Goal: Information Seeking & Learning: Learn about a topic

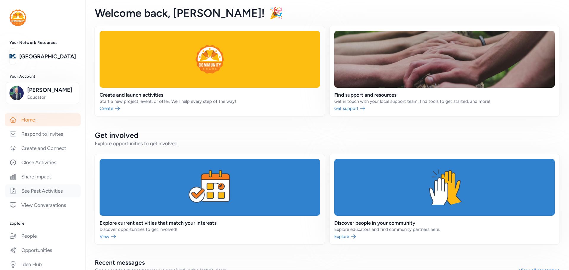
scroll to position [89, 0]
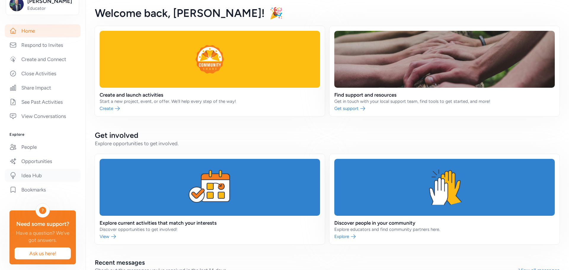
click at [40, 175] on link "Idea Hub" at bounding box center [43, 175] width 76 height 13
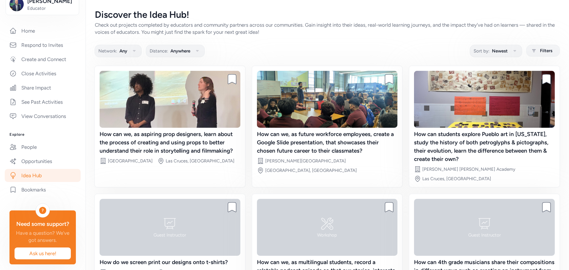
scroll to position [57, 0]
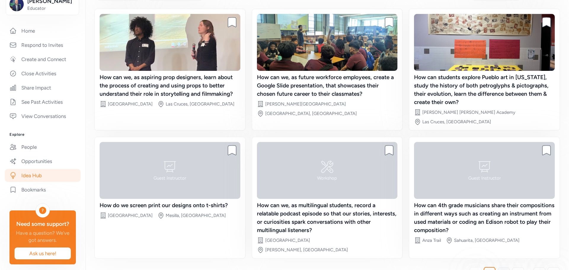
click at [498, 267] on link "2" at bounding box center [504, 273] width 12 height 12
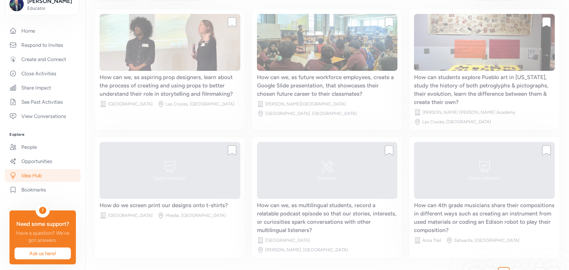
scroll to position [45, 0]
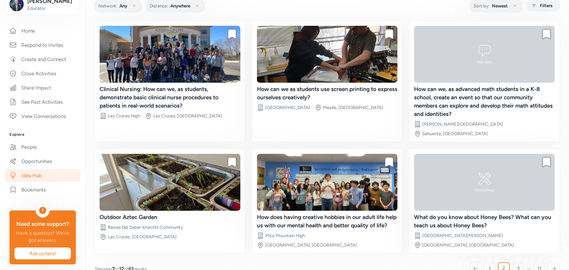
click at [512, 263] on link "3" at bounding box center [518, 269] width 12 height 12
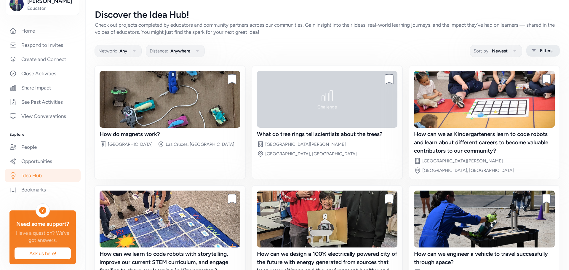
click at [540, 51] on span "Filters" at bounding box center [546, 50] width 12 height 7
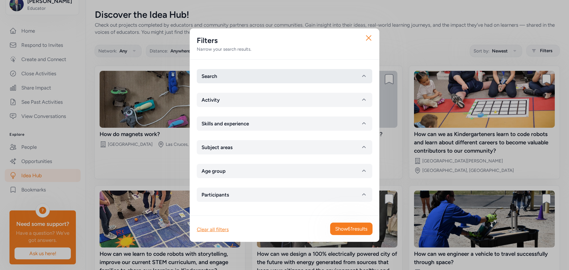
click at [297, 76] on button "Search" at bounding box center [284, 76] width 175 height 14
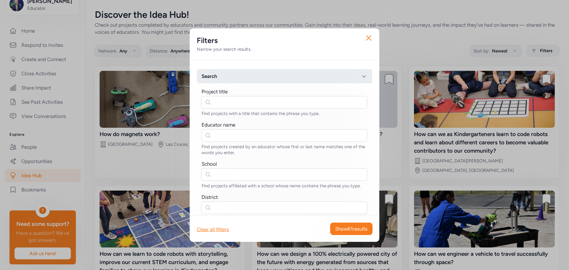
click at [297, 76] on button "Search" at bounding box center [284, 76] width 175 height 14
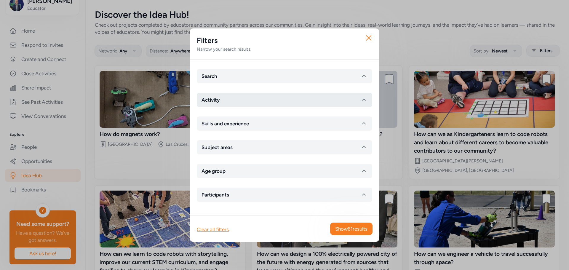
click at [297, 99] on button "Activity" at bounding box center [284, 100] width 175 height 14
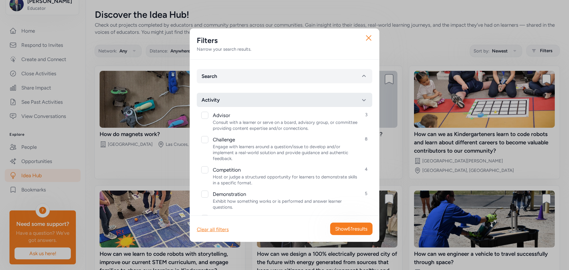
click at [297, 99] on button "Activity" at bounding box center [284, 100] width 175 height 14
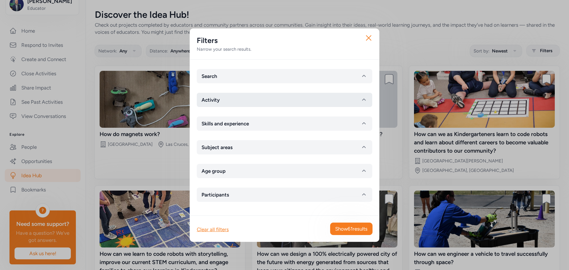
click at [293, 105] on button "Activity" at bounding box center [284, 100] width 175 height 14
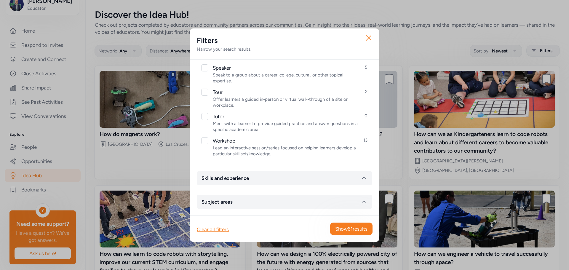
scroll to position [347, 0]
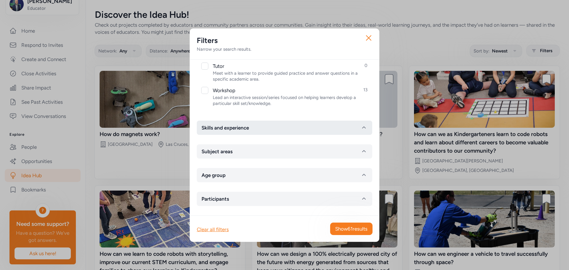
click at [287, 128] on button "Skills and experience" at bounding box center [284, 128] width 175 height 14
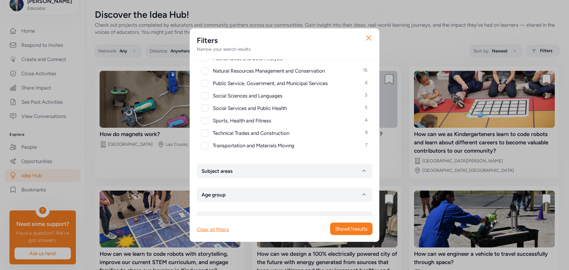
scroll to position [663, 0]
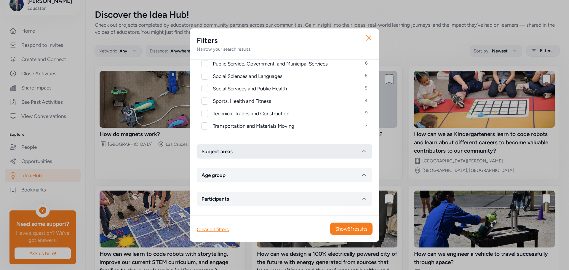
click at [291, 154] on button "Subject areas" at bounding box center [284, 151] width 175 height 14
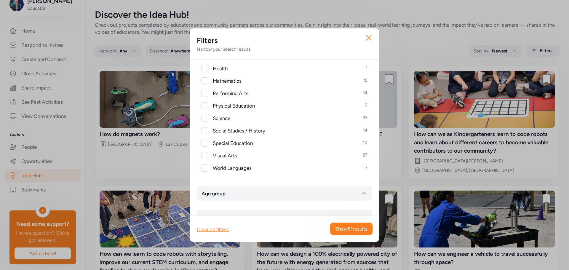
scroll to position [829, 0]
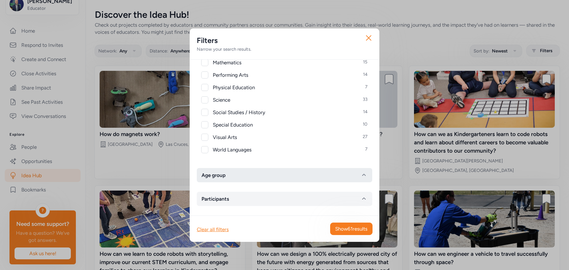
click at [290, 182] on button "Age group" at bounding box center [284, 175] width 175 height 14
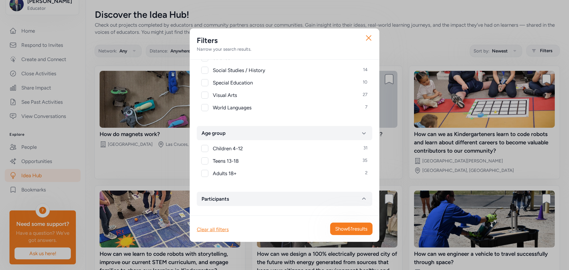
click at [207, 161] on div at bounding box center [204, 160] width 7 height 7
checkbox input "true"
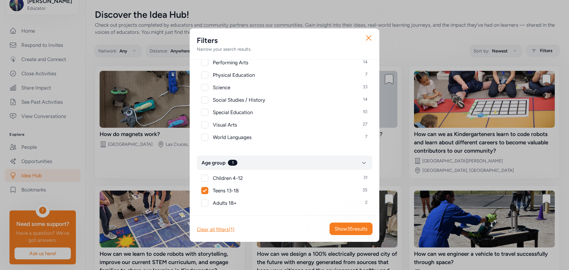
click at [208, 102] on div at bounding box center [204, 99] width 7 height 7
checkbox input "true"
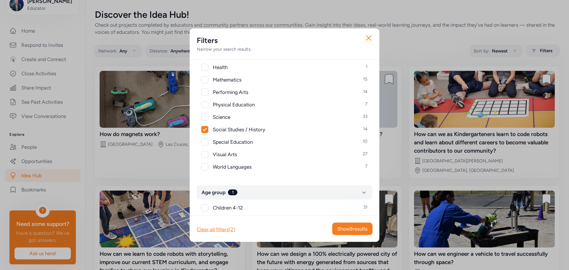
scroll to position [753, 0]
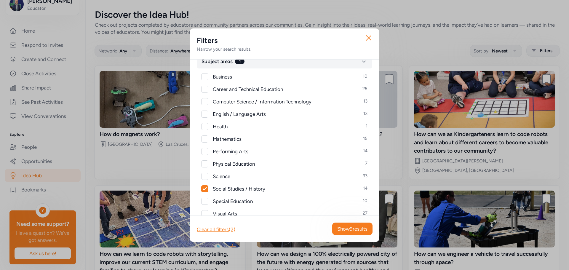
click at [203, 116] on div at bounding box center [204, 114] width 7 height 7
checkbox input "true"
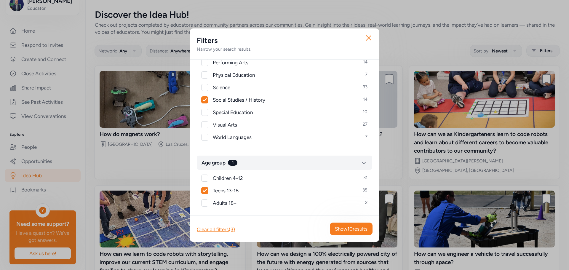
scroll to position [871, 0]
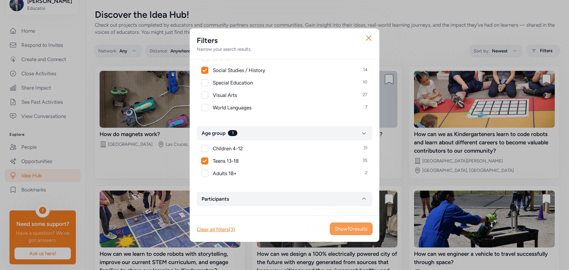
click at [350, 232] on button "Show 10 results" at bounding box center [351, 229] width 43 height 12
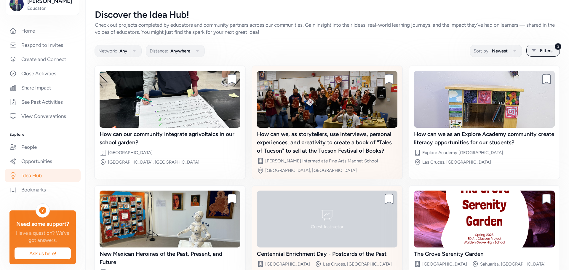
scroll to position [41, 0]
